Goal: Find specific page/section: Find specific page/section

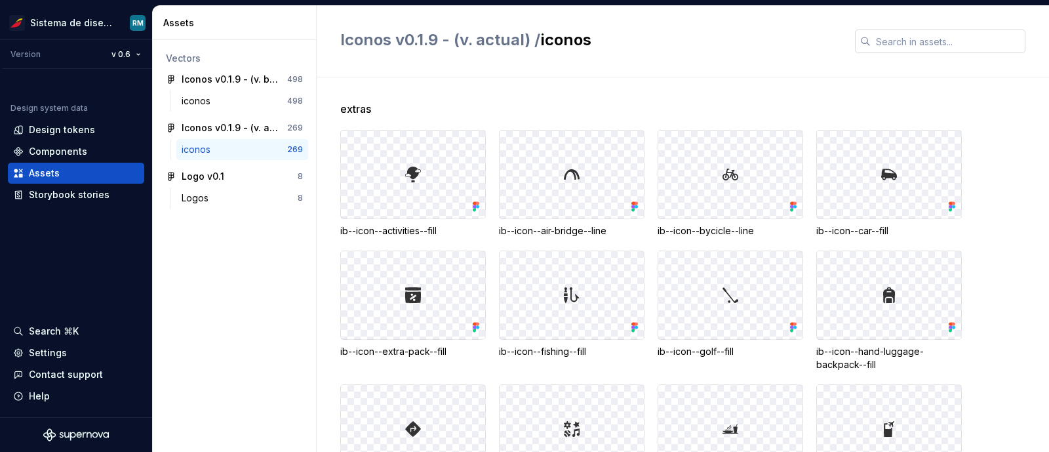
click at [915, 37] on input "text" at bounding box center [948, 42] width 155 height 24
type input "placeh"
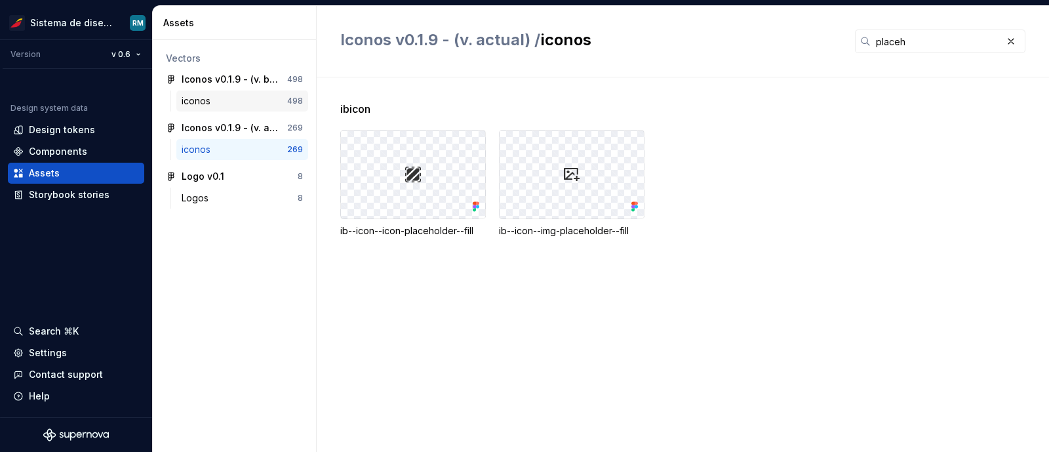
click at [239, 94] on div "iconos" at bounding box center [235, 100] width 106 height 13
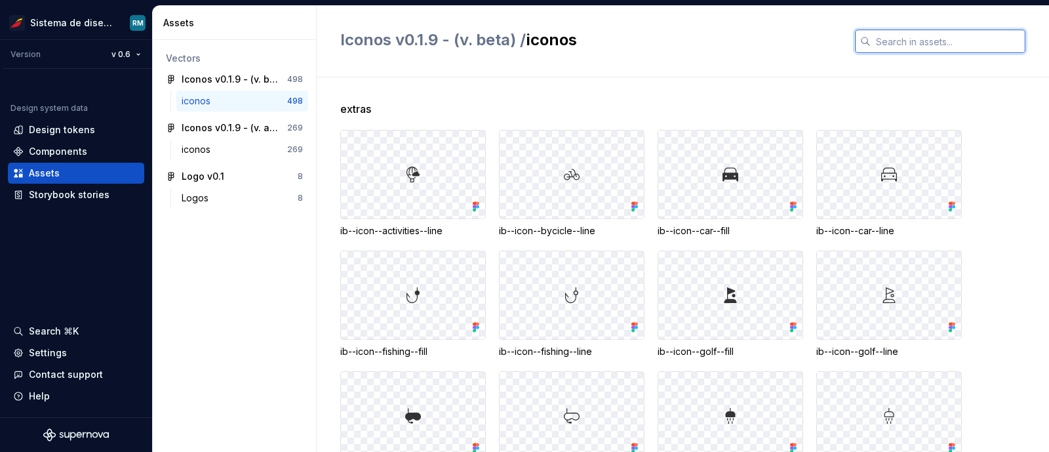
click at [891, 47] on input "text" at bounding box center [948, 42] width 155 height 24
type input "placeh"
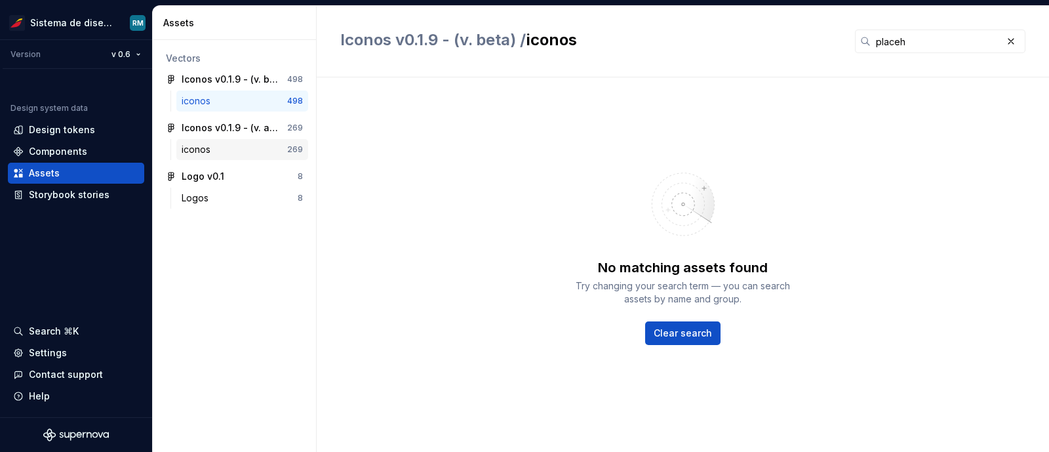
click at [233, 150] on div "iconos" at bounding box center [235, 149] width 106 height 13
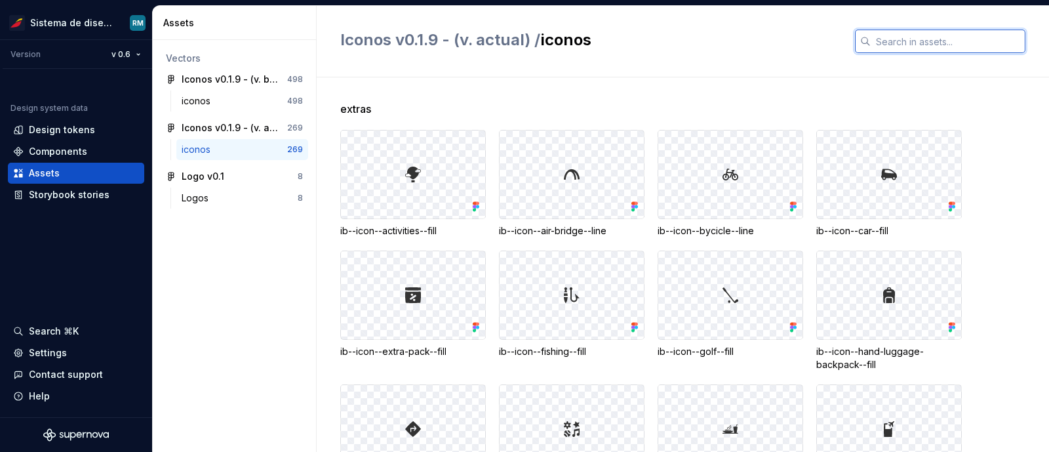
click at [907, 37] on input "text" at bounding box center [948, 42] width 155 height 24
type input "placeh"
